Goal: Information Seeking & Learning: Learn about a topic

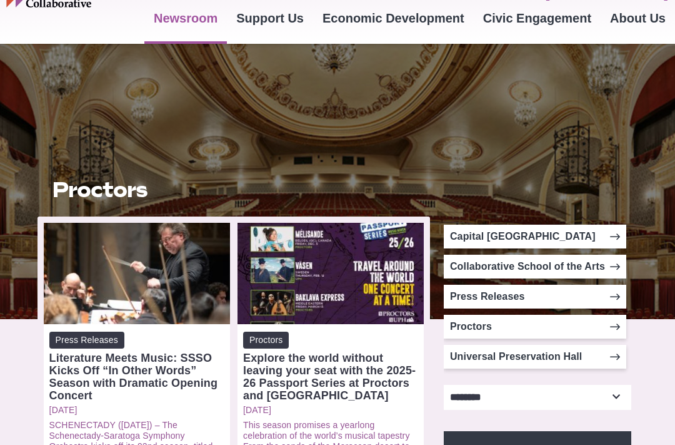
scroll to position [75, 0]
click at [597, 323] on link "Proctors" at bounding box center [535, 327] width 183 height 24
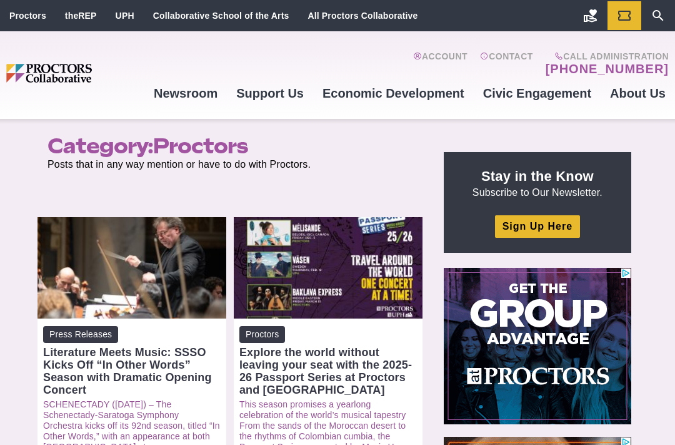
click at [518, 223] on link "Special Campaigns and Commemorative Gifts" at bounding box center [534, 222] width 183 height 33
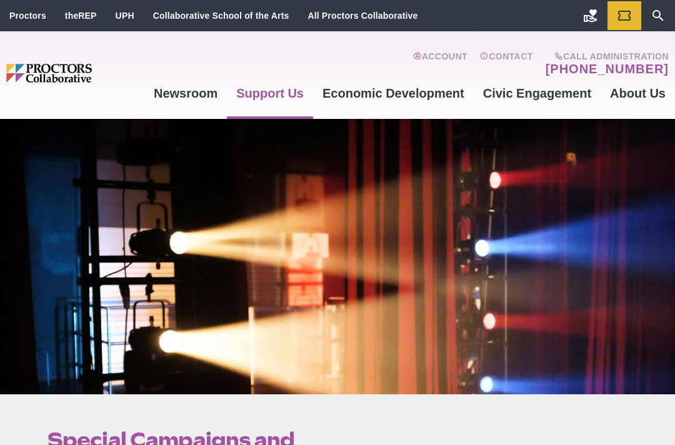
click at [654, 19] on icon "Search" at bounding box center [658, 15] width 15 height 15
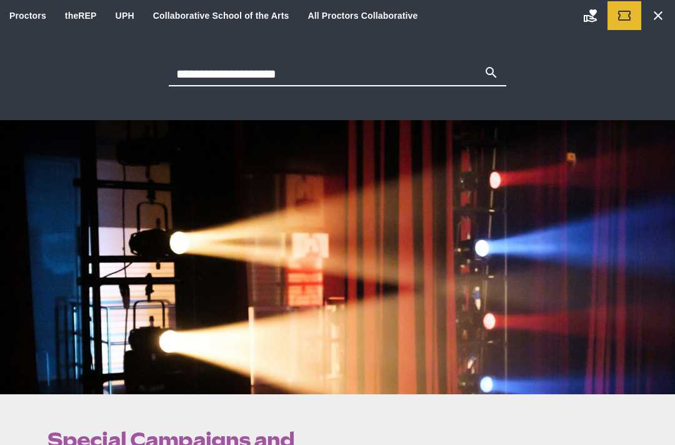
type input "**********"
click at [491, 74] on button "Search" at bounding box center [491, 74] width 15 height 18
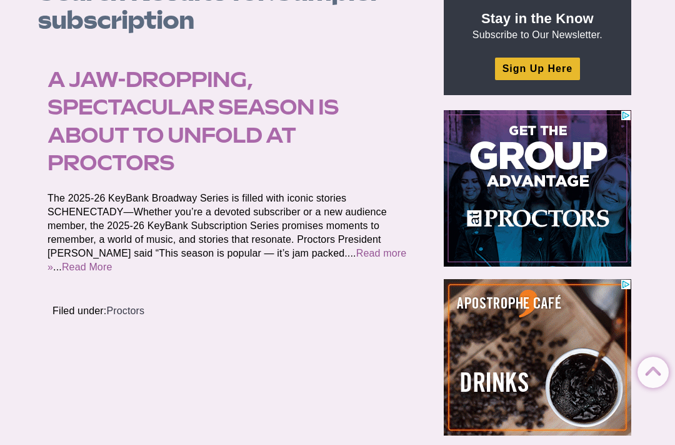
scroll to position [158, 0]
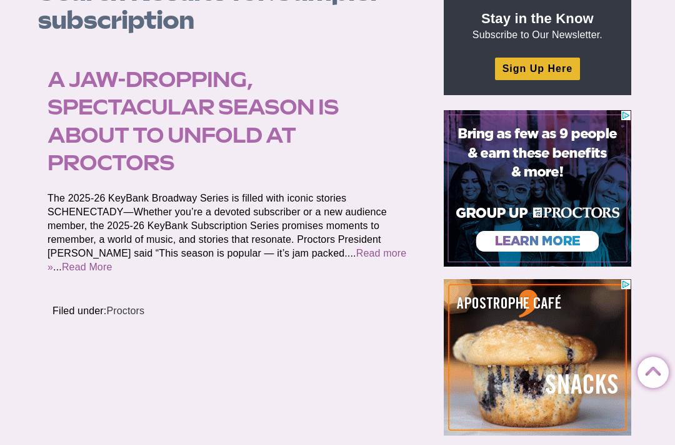
click at [113, 261] on link "Read More" at bounding box center [87, 266] width 51 height 11
